Goal: Task Accomplishment & Management: Use online tool/utility

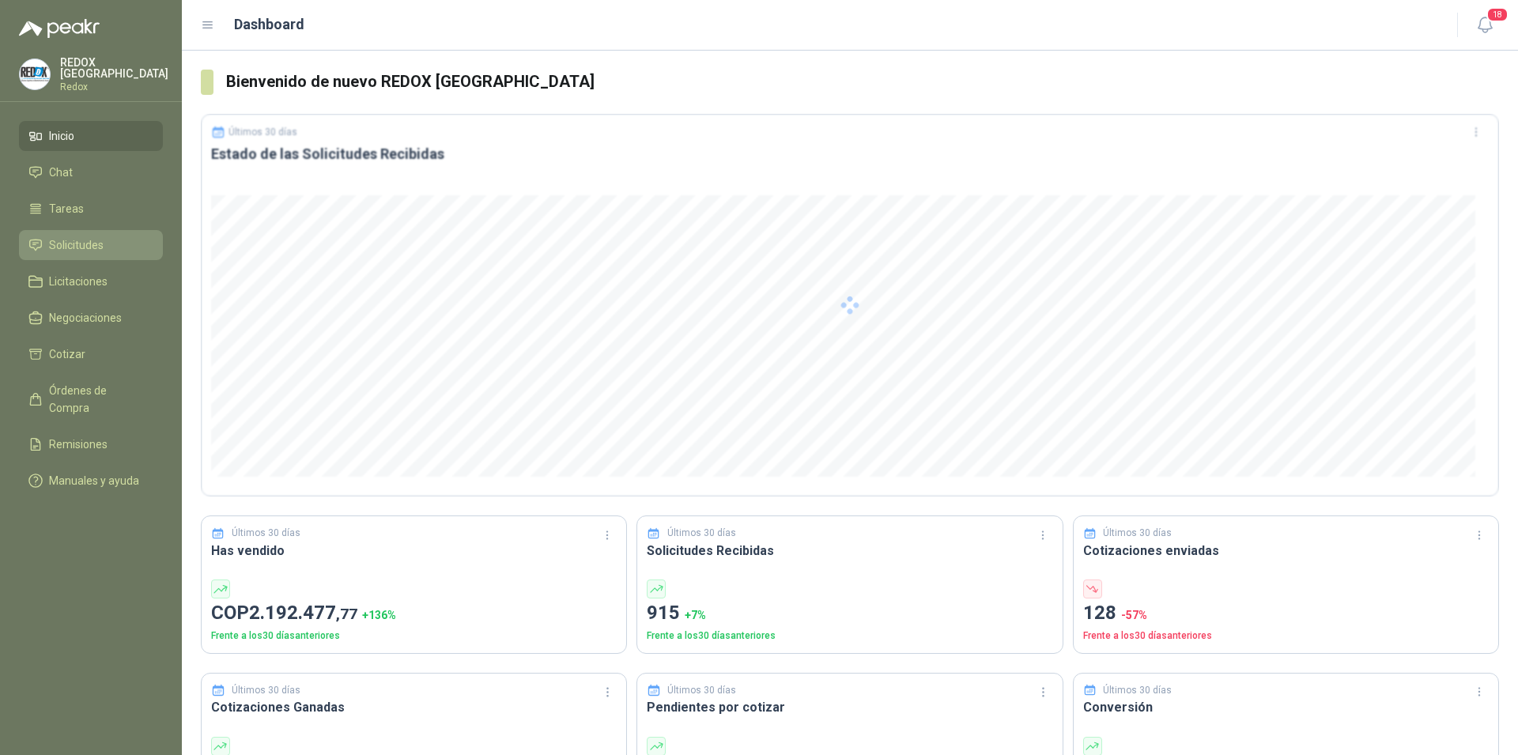
click at [51, 239] on span "Solicitudes" at bounding box center [76, 244] width 55 height 17
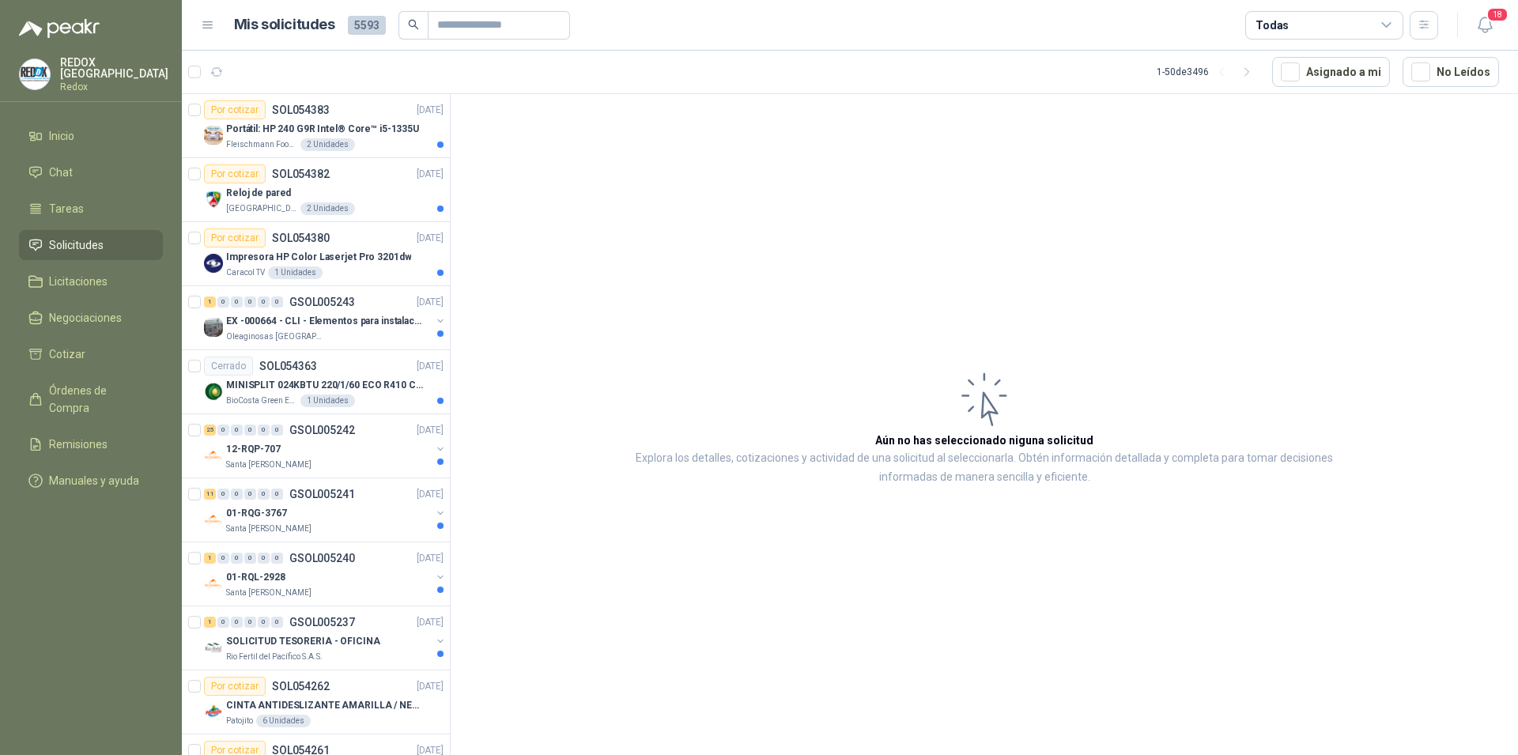
click at [78, 248] on span "Solicitudes" at bounding box center [76, 244] width 55 height 17
click at [74, 236] on span "Solicitudes" at bounding box center [76, 244] width 55 height 17
click at [68, 244] on span "Solicitudes" at bounding box center [76, 244] width 55 height 17
click at [1484, 26] on icon "button" at bounding box center [1486, 25] width 20 height 20
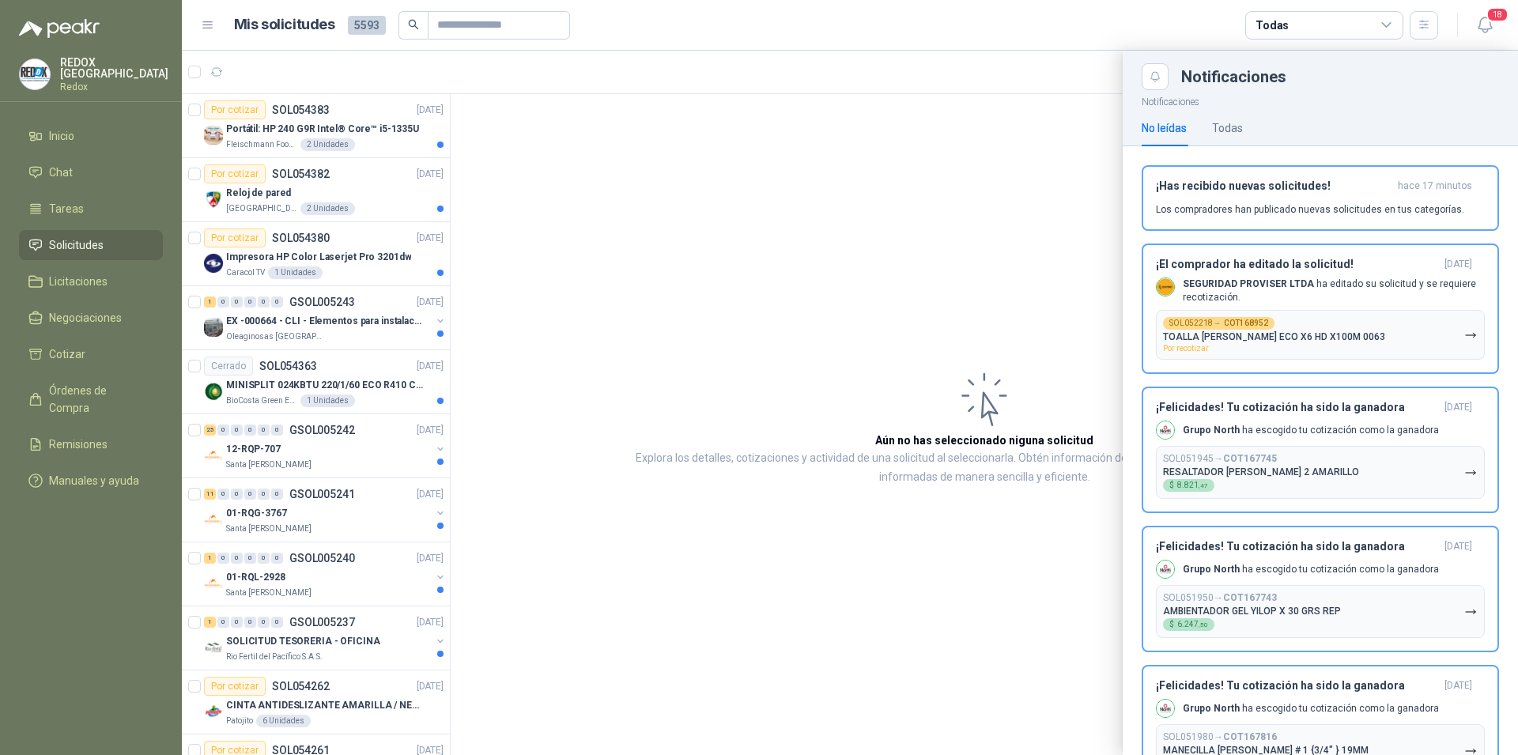
click at [210, 23] on icon at bounding box center [208, 25] width 14 height 14
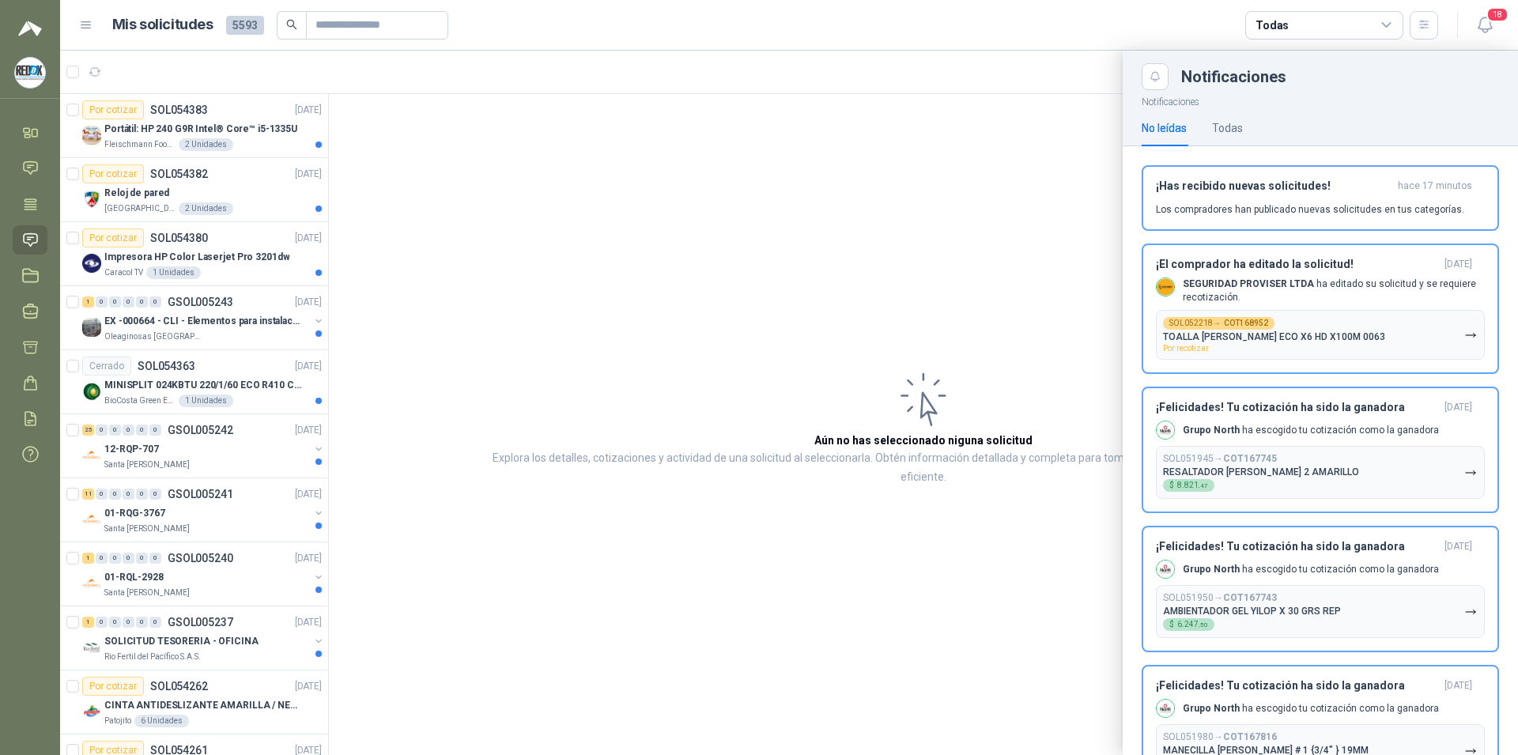
click at [26, 239] on icon at bounding box center [30, 240] width 17 height 17
click at [93, 24] on icon at bounding box center [86, 25] width 14 height 14
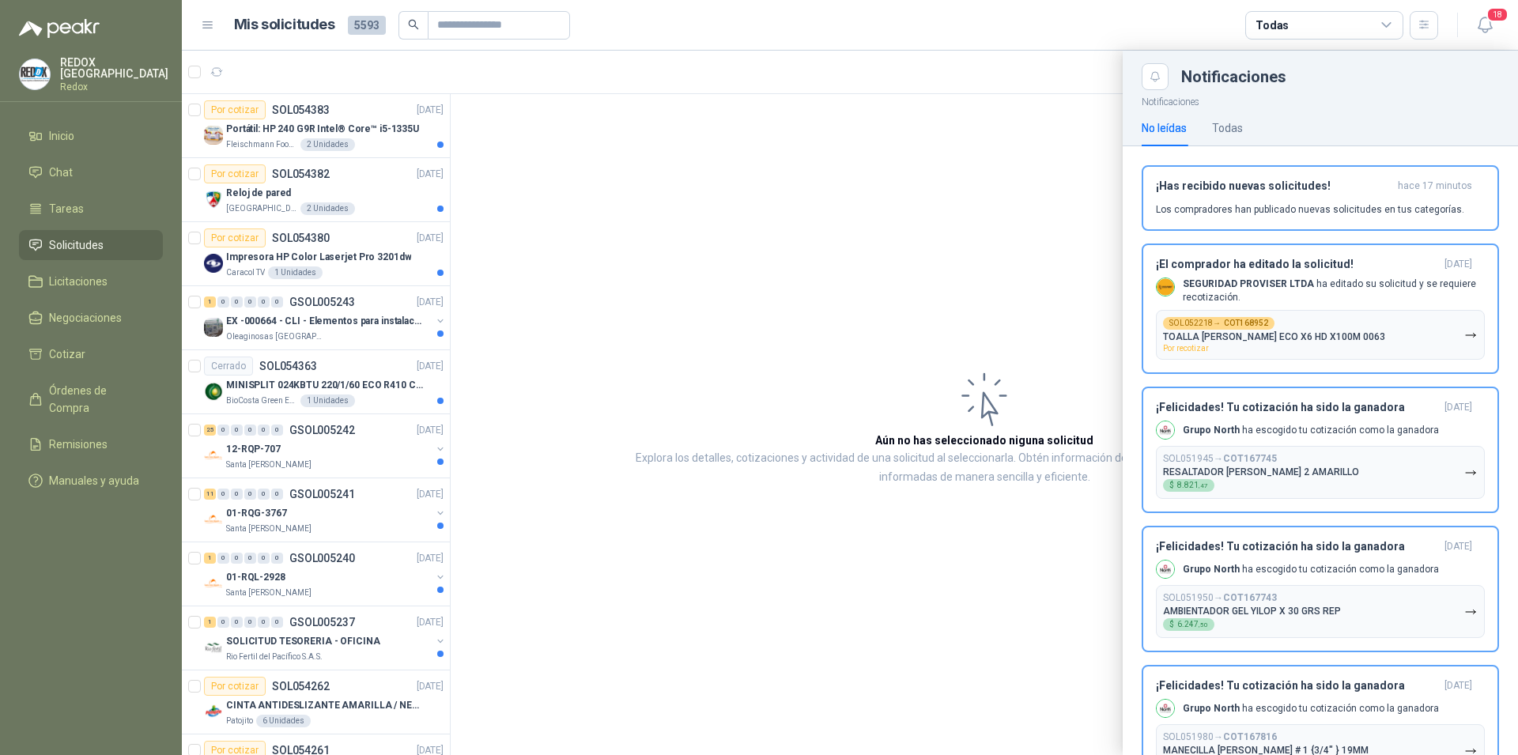
click at [74, 238] on span "Solicitudes" at bounding box center [76, 244] width 55 height 17
click at [1493, 22] on span "18" at bounding box center [1498, 14] width 22 height 15
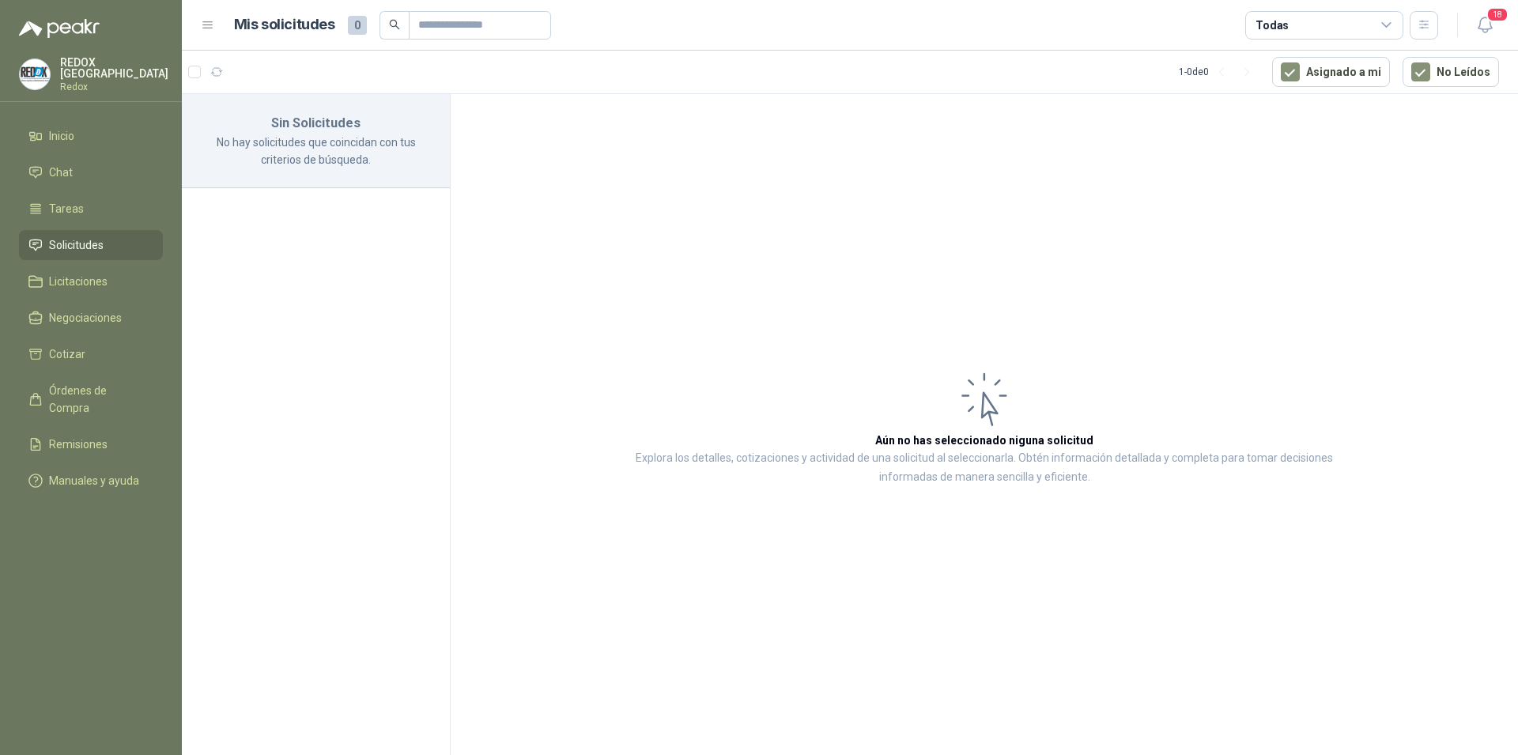
click at [1379, 22] on div "Todas" at bounding box center [1325, 25] width 158 height 28
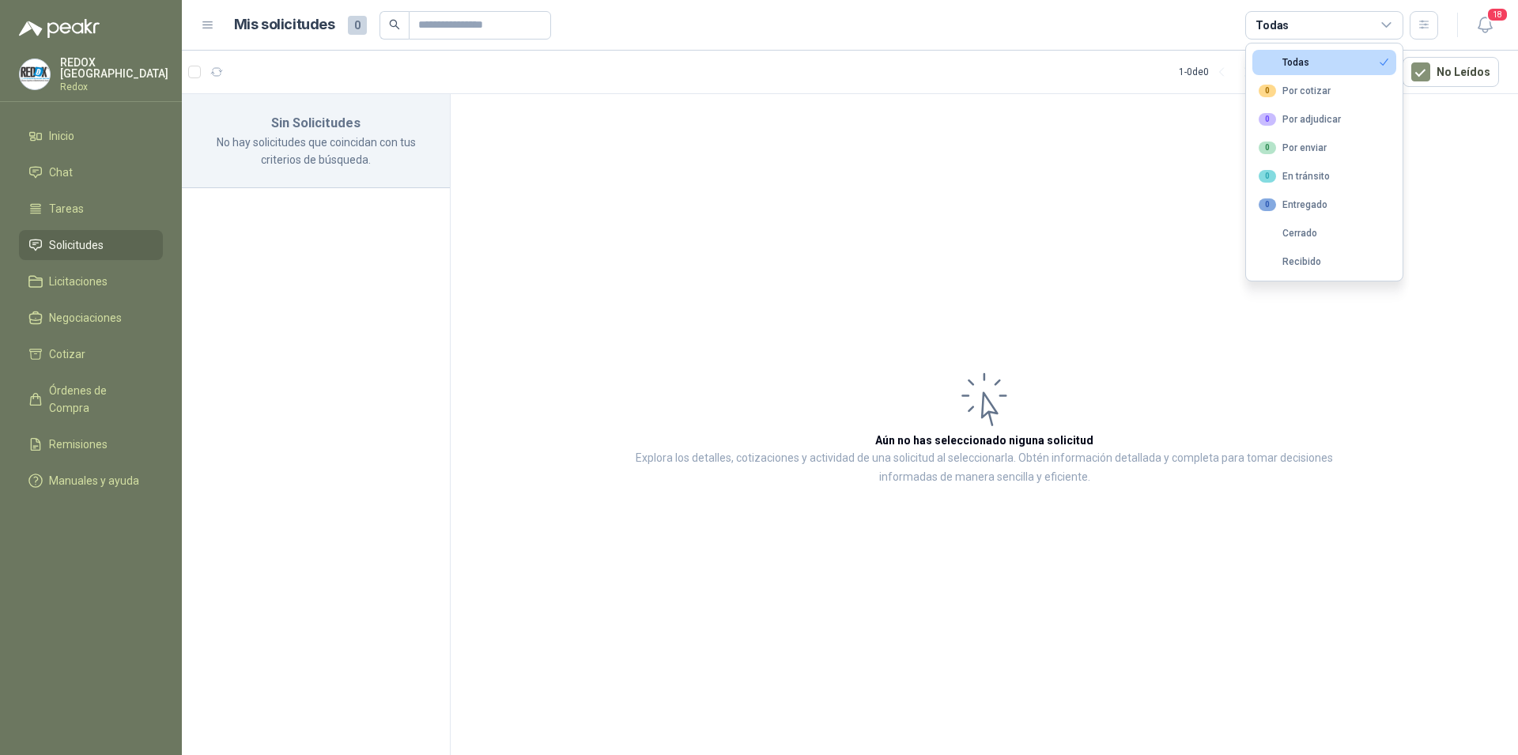
click at [1334, 62] on button "Todas" at bounding box center [1325, 62] width 144 height 25
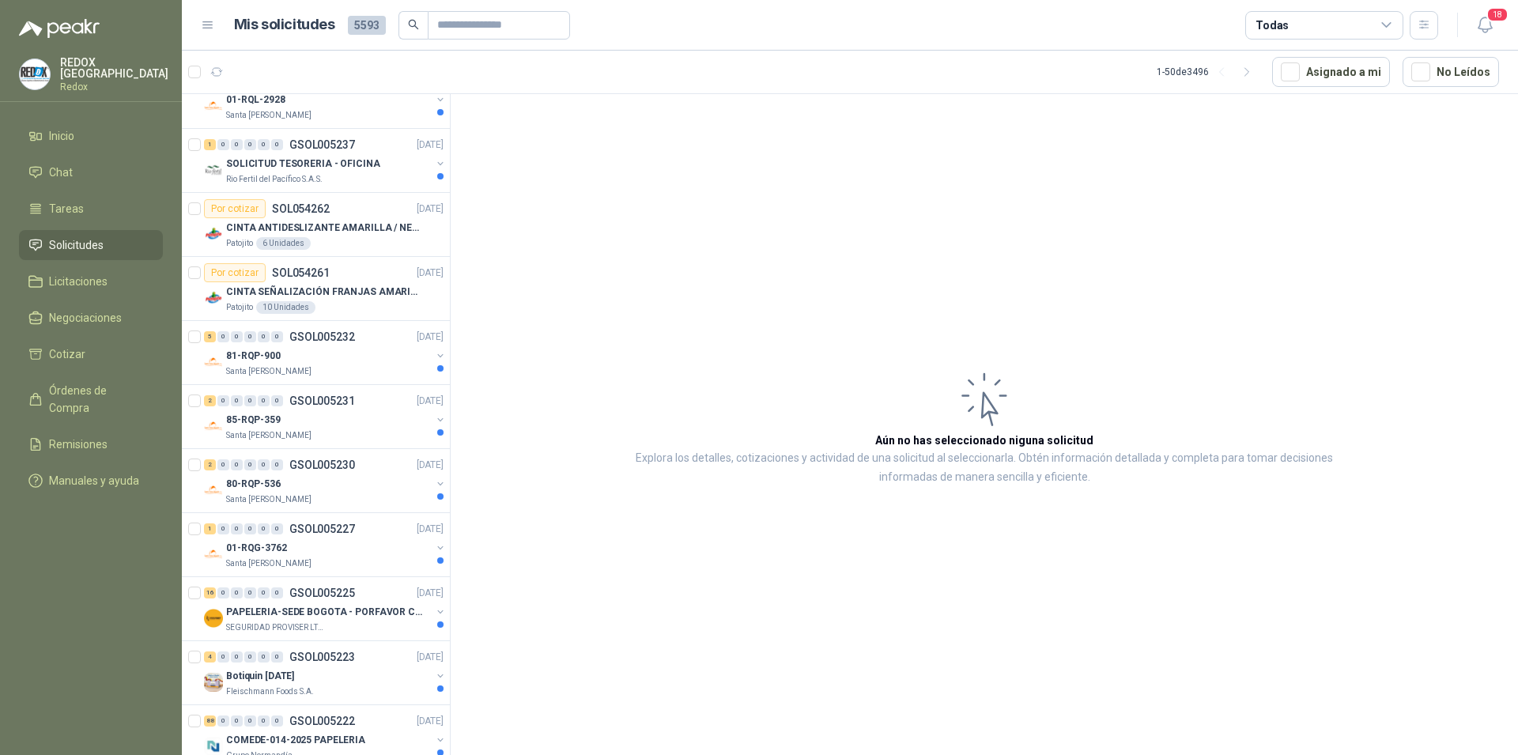
scroll to position [484, 0]
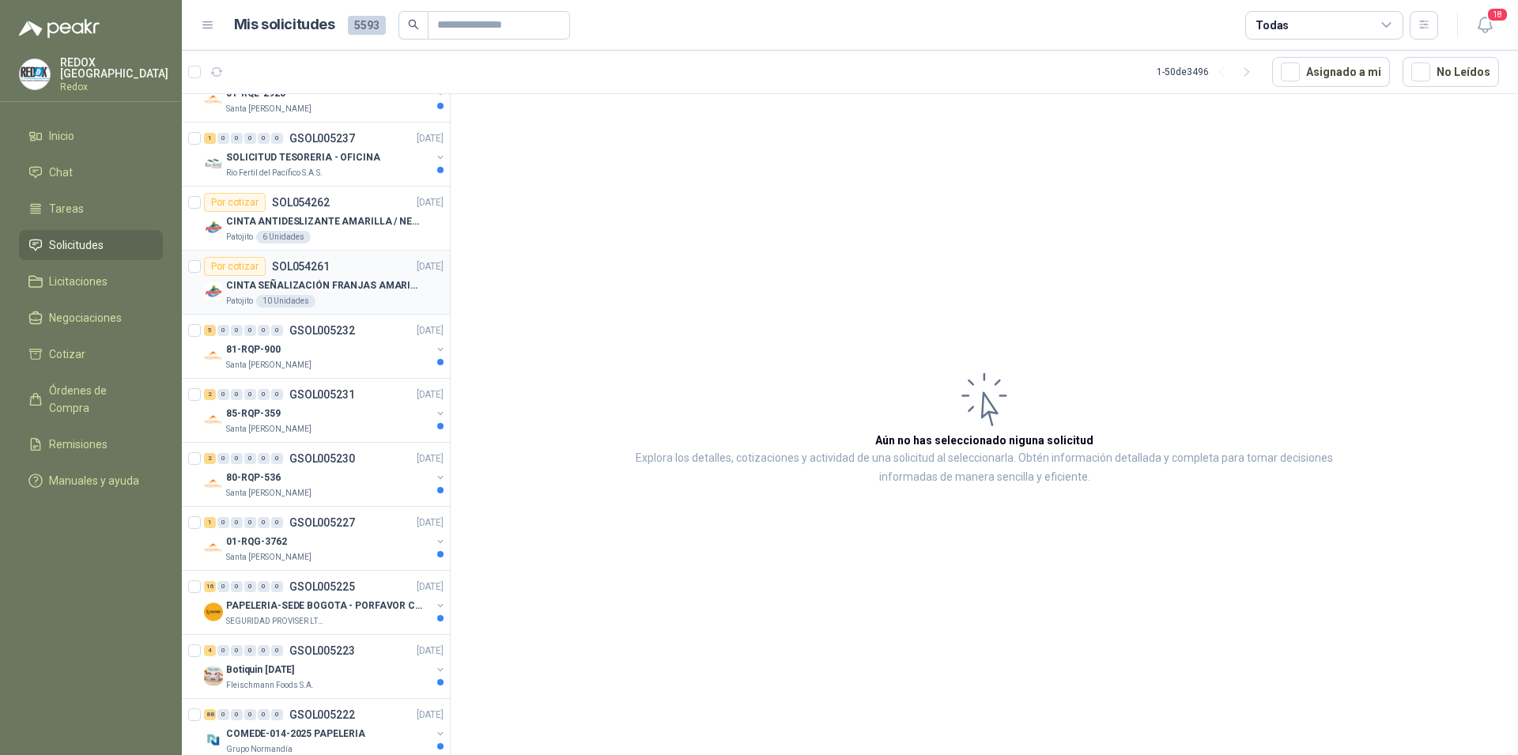
click at [350, 284] on p "CINTA SEÑALIZACIÓN FRANJAS AMARILLAS NEGRA" at bounding box center [324, 285] width 197 height 15
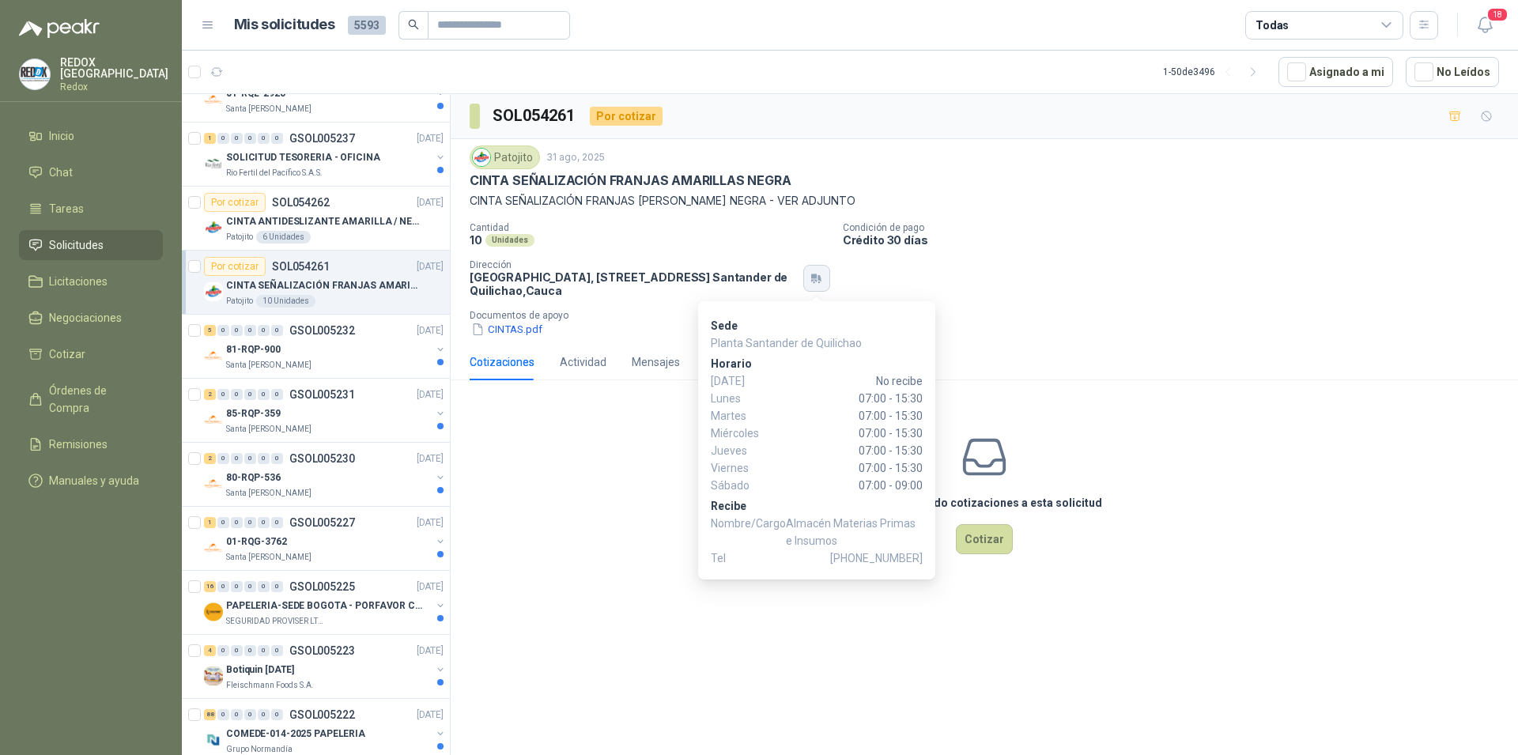
click at [821, 273] on button "button" at bounding box center [817, 278] width 27 height 27
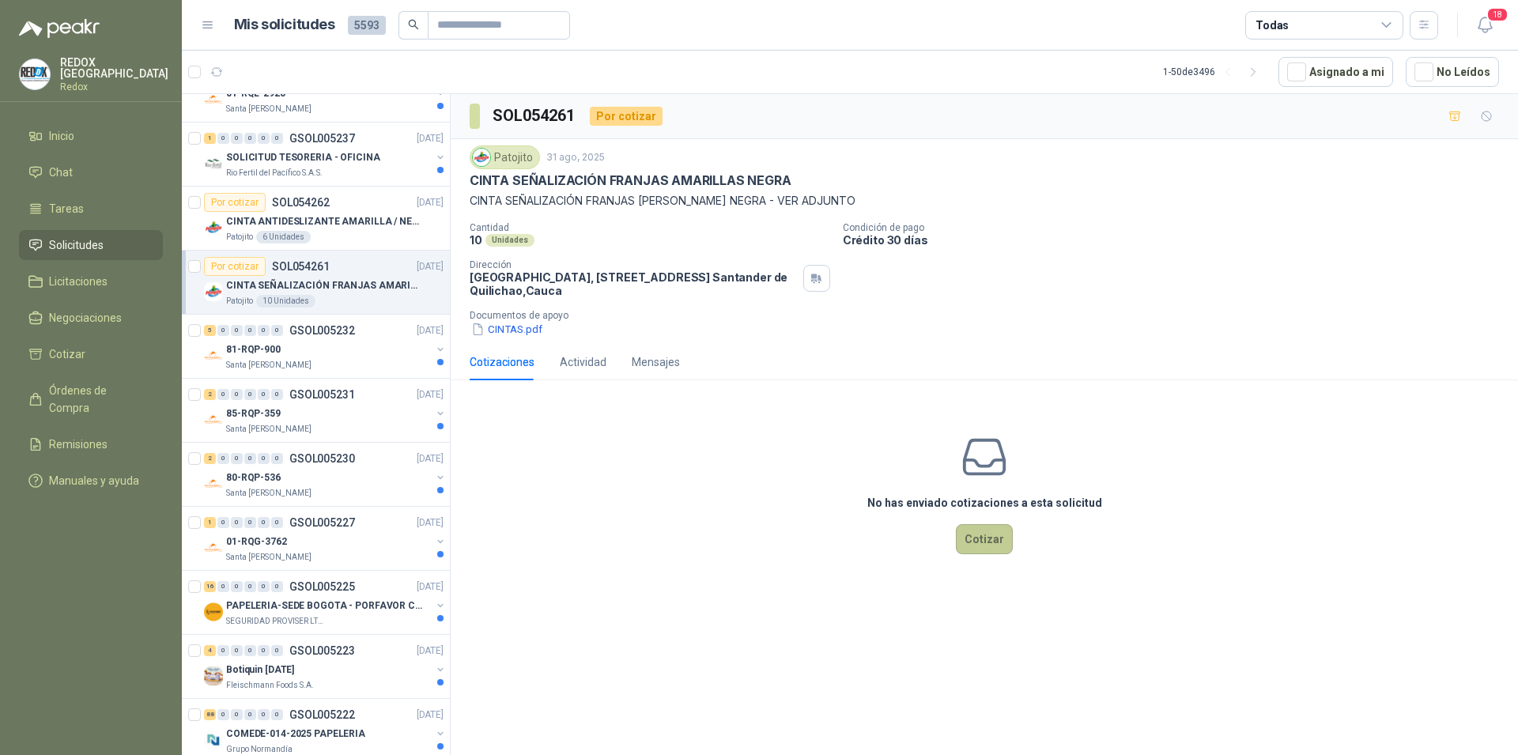
click at [983, 545] on button "Cotizar" at bounding box center [984, 539] width 57 height 30
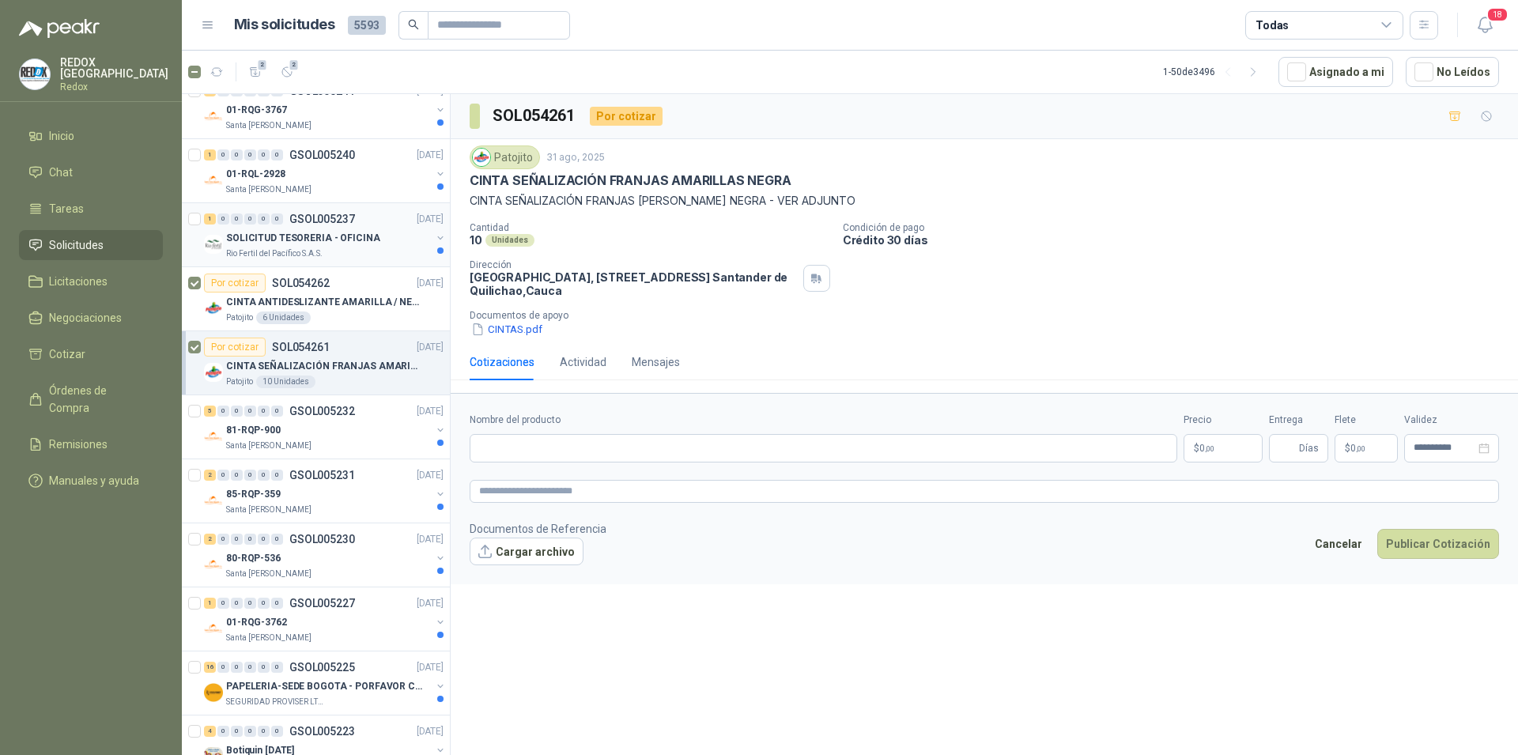
scroll to position [323, 0]
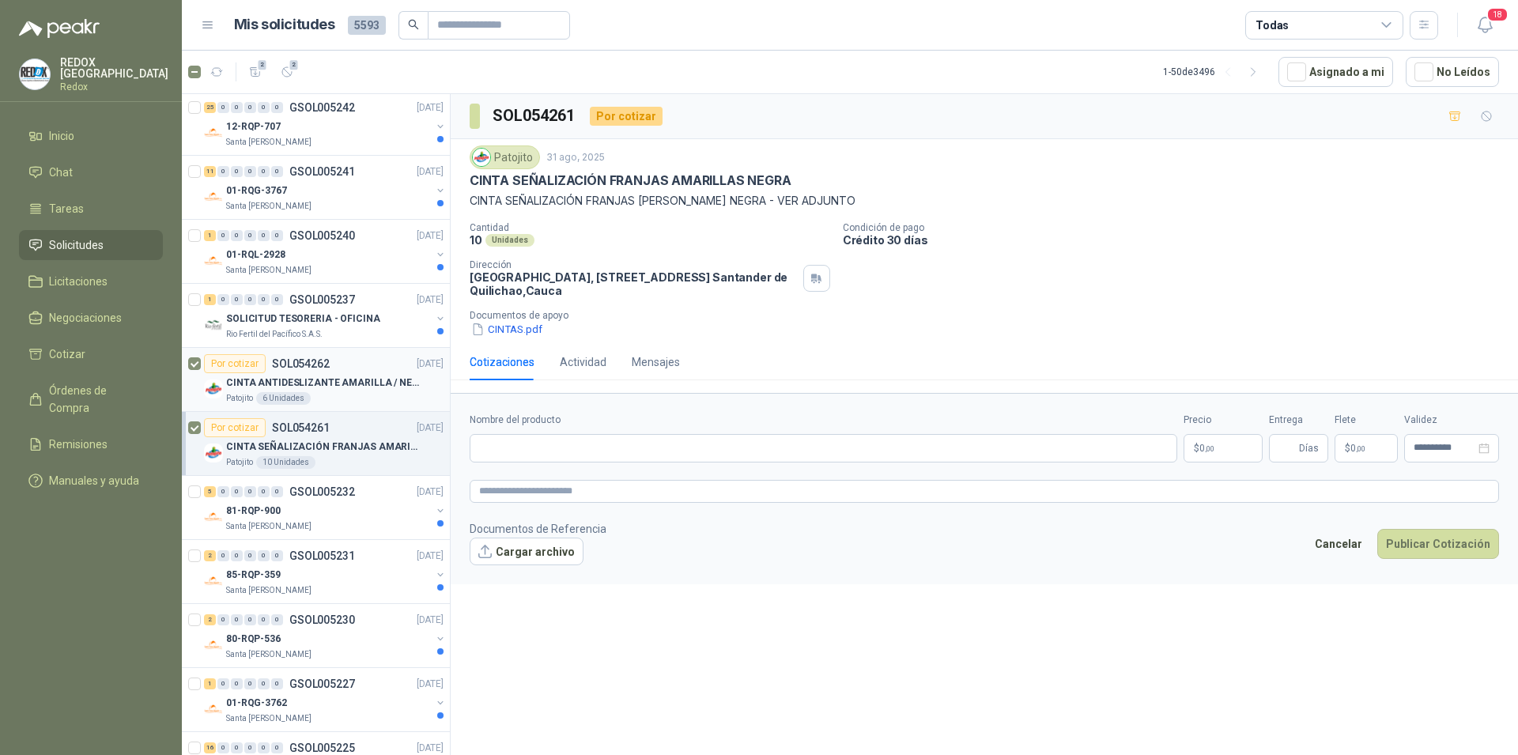
click at [303, 372] on div "Por cotizar SOL054262" at bounding box center [267, 363] width 126 height 19
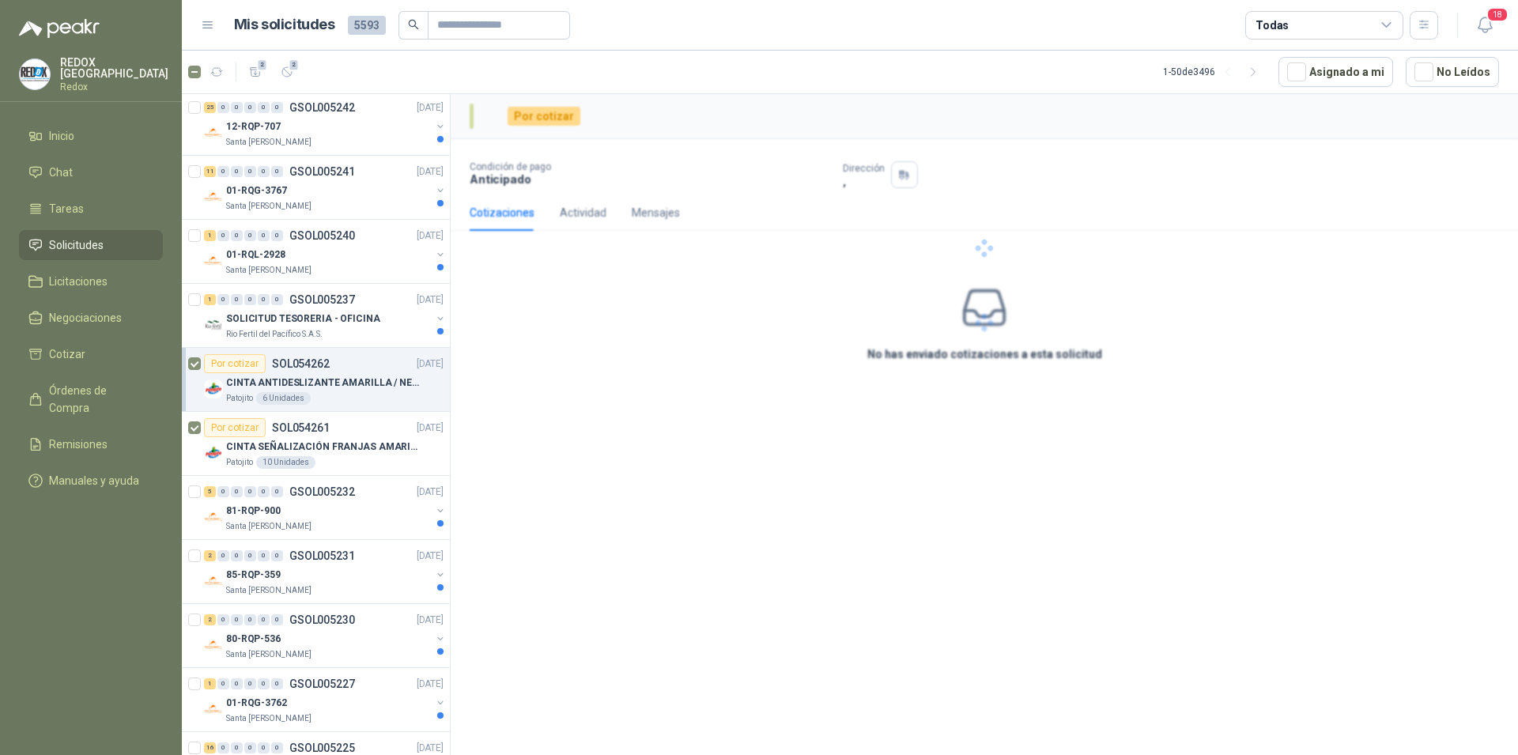
scroll to position [323, 0]
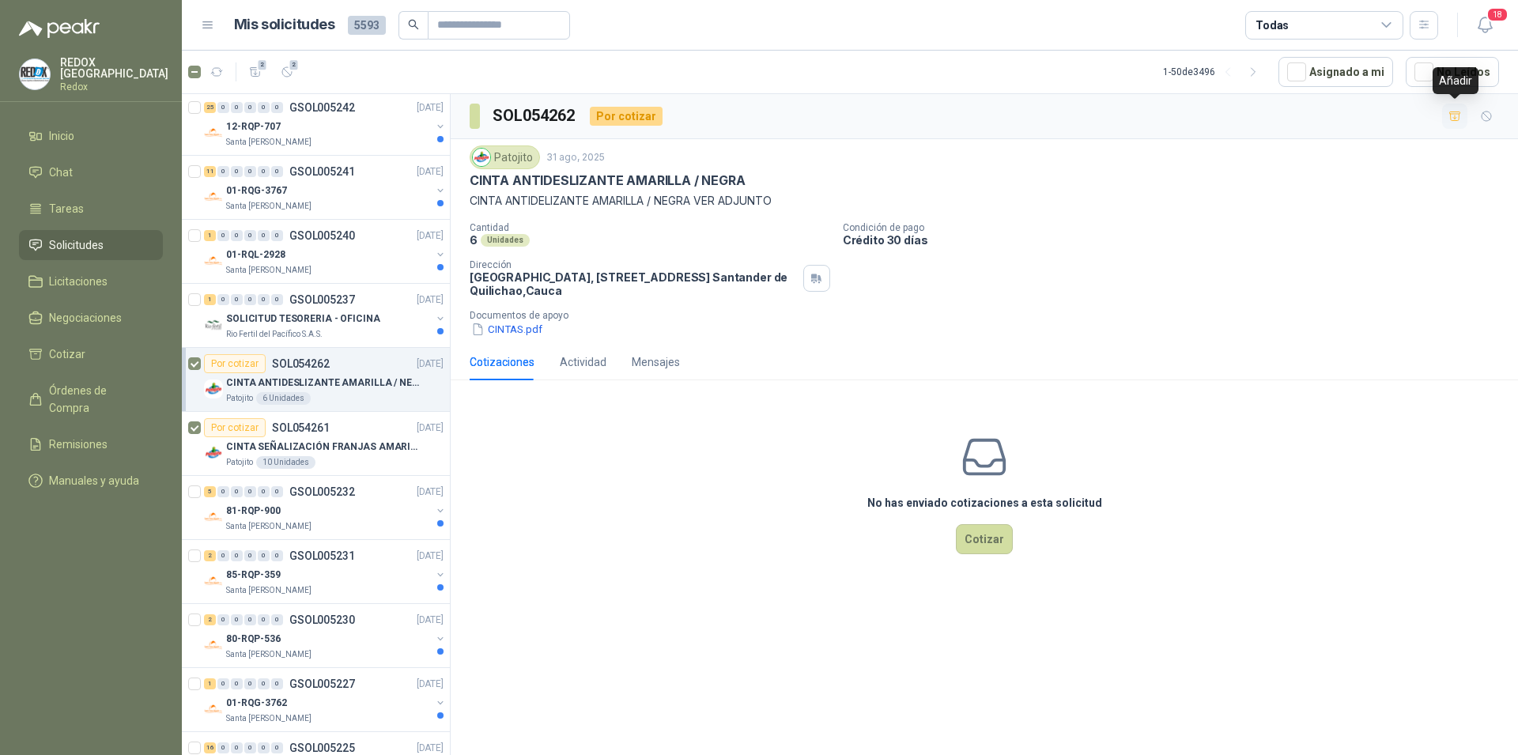
click at [1454, 120] on icon "button" at bounding box center [1455, 116] width 11 height 9
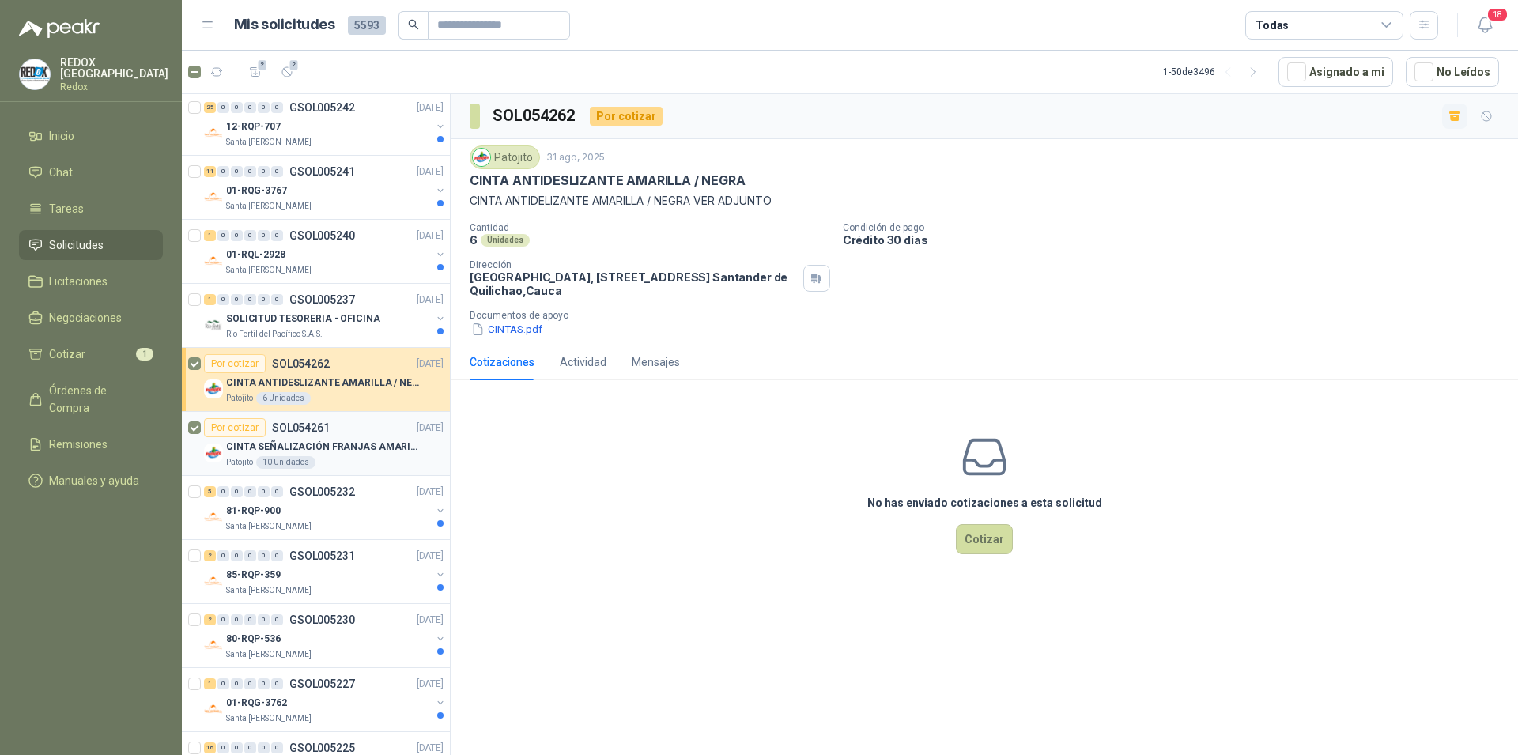
click at [366, 452] on p "CINTA SEÑALIZACIÓN FRANJAS AMARILLAS NEGRA" at bounding box center [324, 447] width 197 height 15
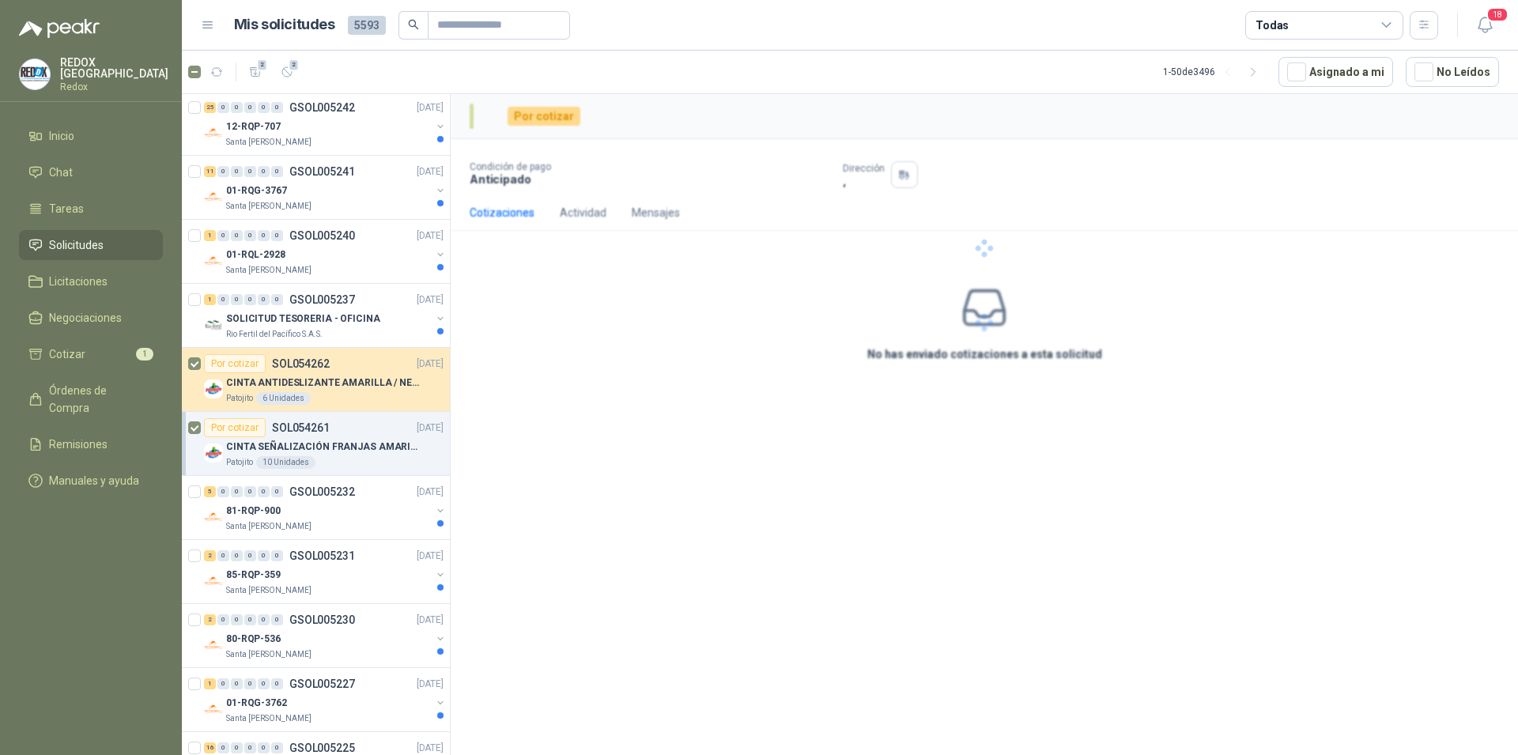
scroll to position [323, 0]
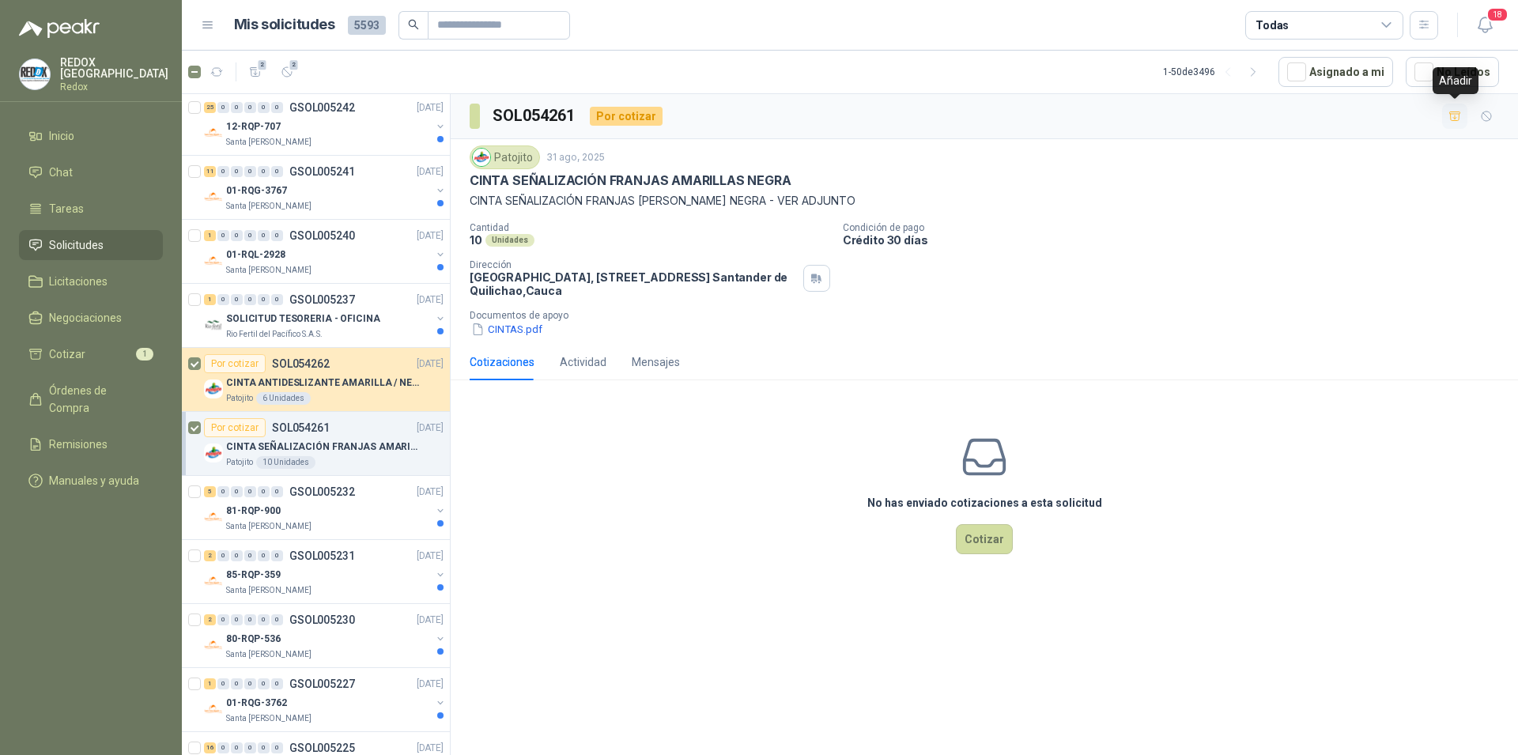
click at [1450, 115] on icon "button" at bounding box center [1455, 116] width 13 height 13
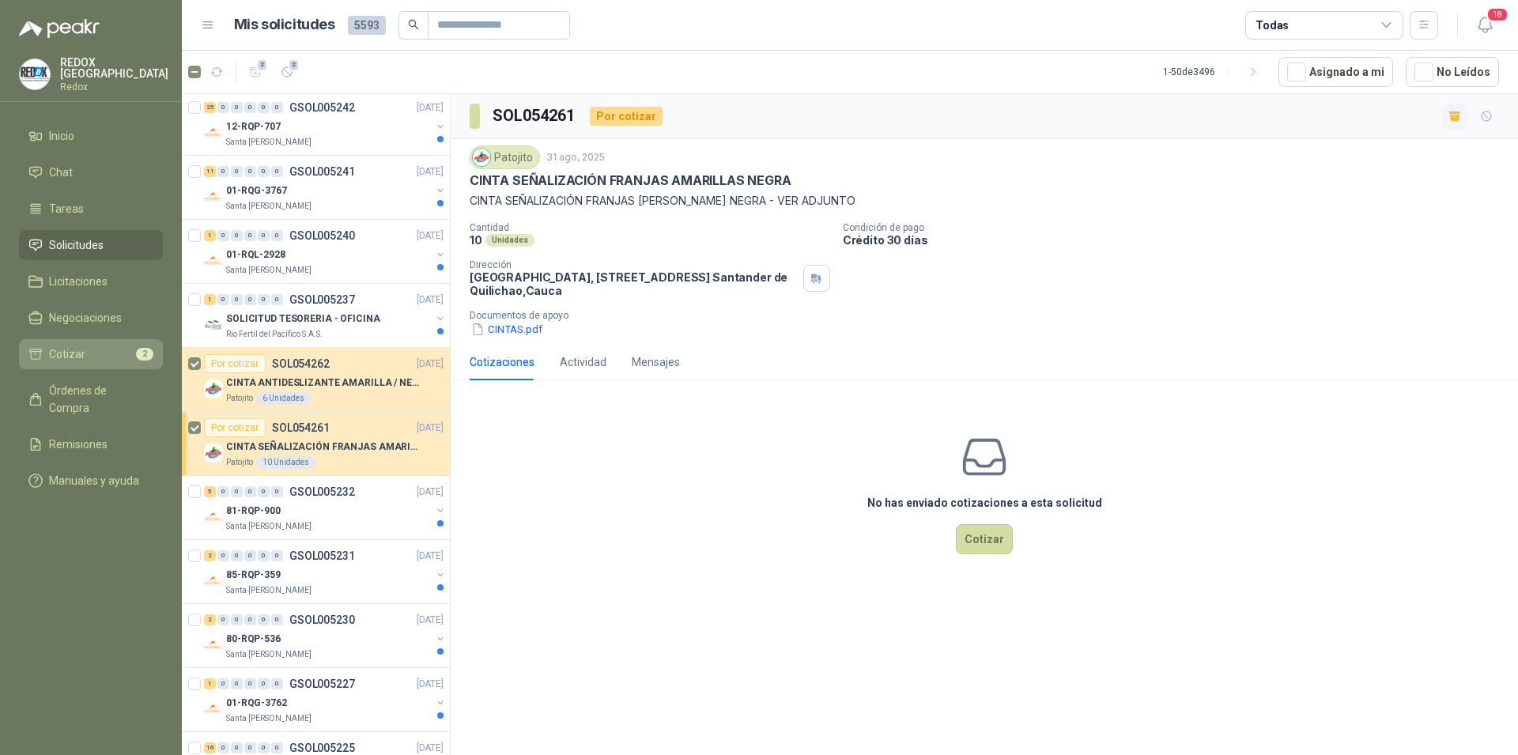
click at [93, 360] on link "Cotizar 2" at bounding box center [91, 354] width 144 height 30
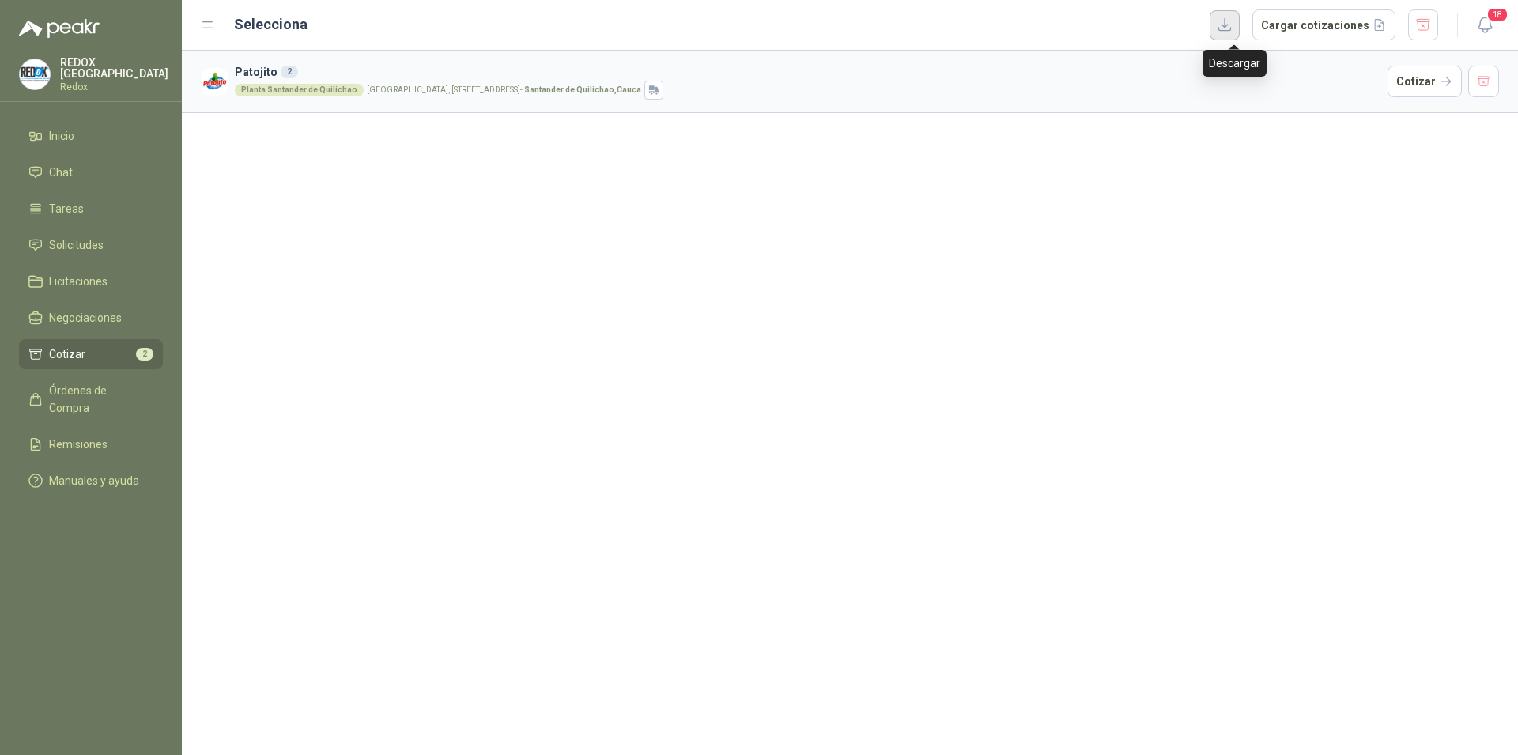
click at [1227, 25] on button "button" at bounding box center [1225, 25] width 30 height 30
click at [1344, 28] on button "Cargar cotizaciones" at bounding box center [1324, 25] width 143 height 32
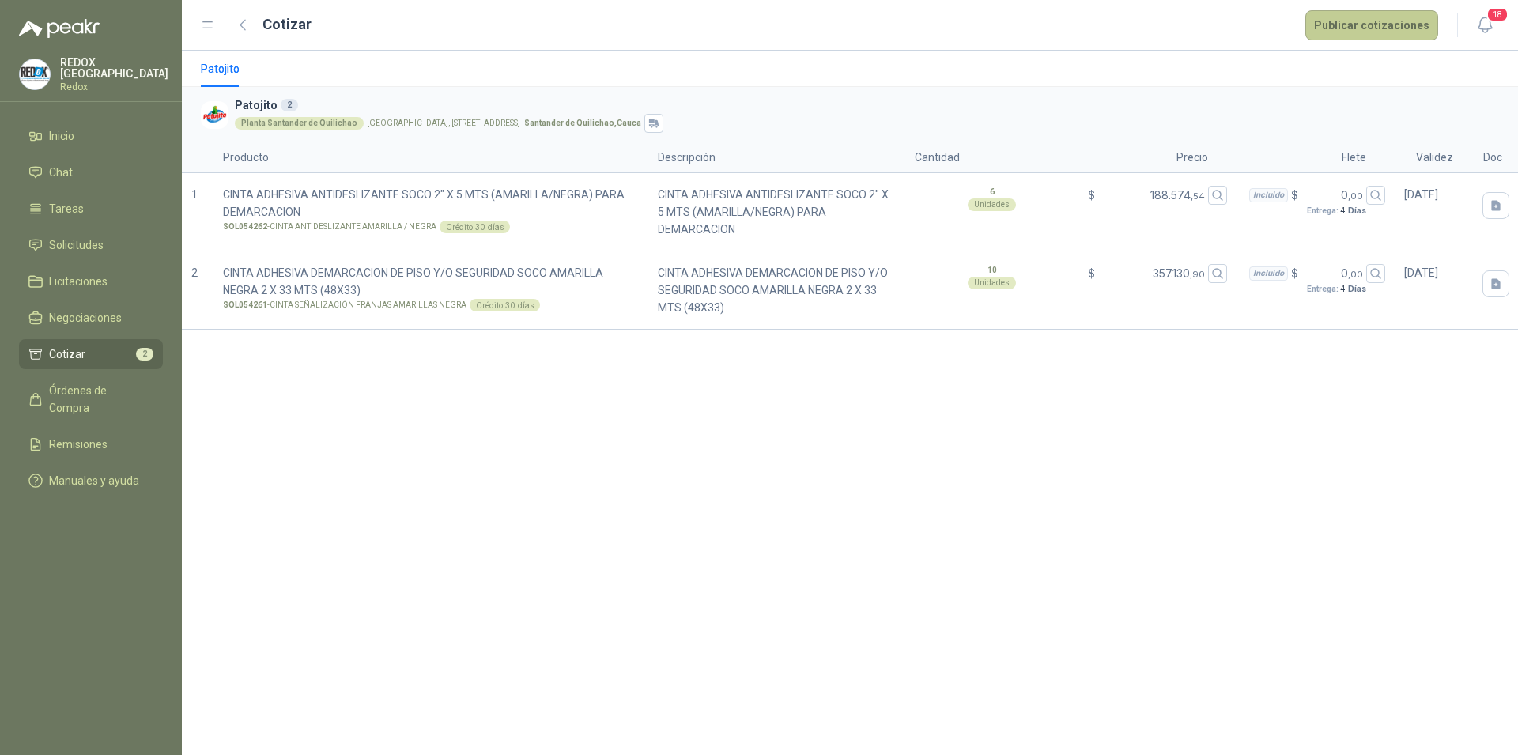
click at [1354, 25] on button "Publicar cotizaciones" at bounding box center [1372, 25] width 133 height 30
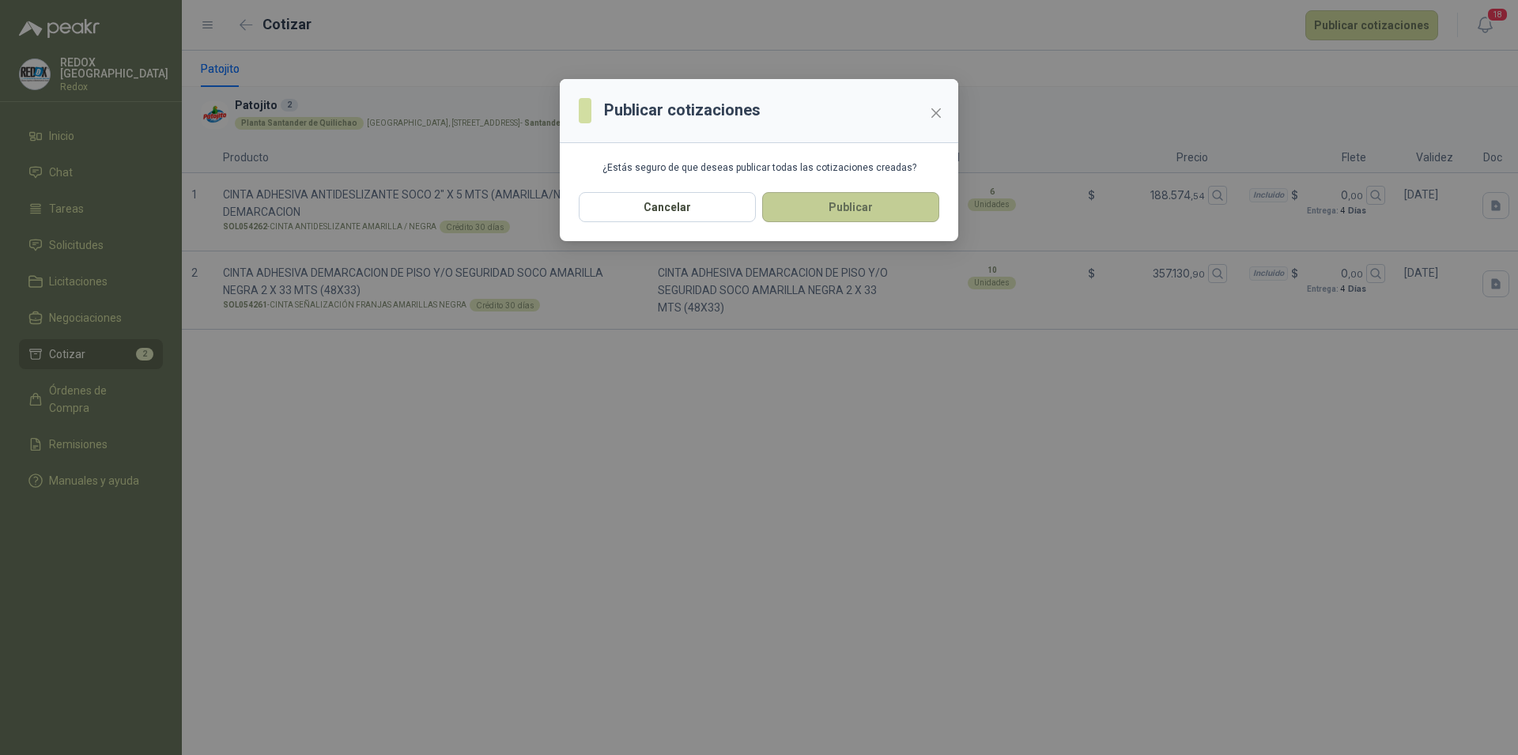
click at [871, 210] on button "Publicar" at bounding box center [850, 207] width 177 height 30
